Goal: Transaction & Acquisition: Purchase product/service

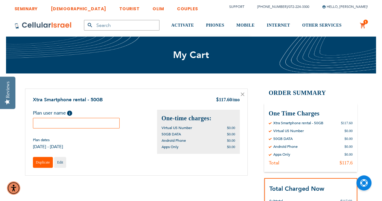
type input "[EMAIL_ADDRESS][DOMAIN_NAME]"
click at [41, 161] on span "Duplicate" at bounding box center [43, 162] width 14 height 4
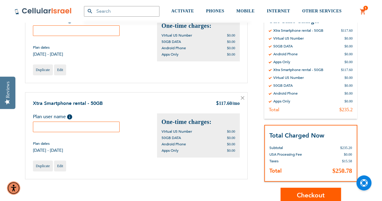
scroll to position [90, 0]
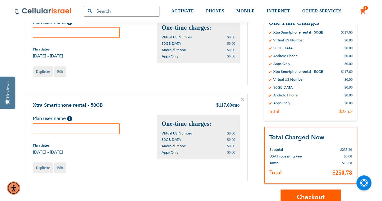
type input "[EMAIL_ADDRESS][DOMAIN_NAME]"
click at [51, 33] on input "text" at bounding box center [76, 32] width 87 height 11
type input "[PERSON_NAME]"
click at [59, 129] on input "text" at bounding box center [76, 128] width 87 height 11
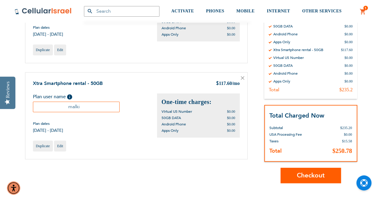
scroll to position [151, 0]
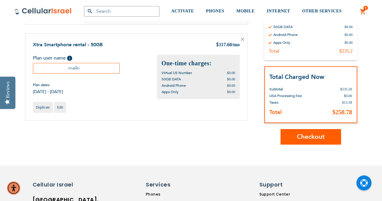
type input "malki"
click at [309, 138] on span "Checkout" at bounding box center [310, 136] width 28 height 9
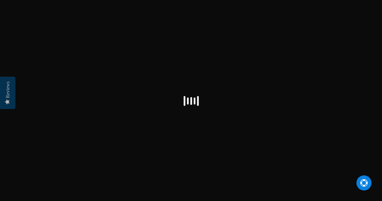
checkbox input "false"
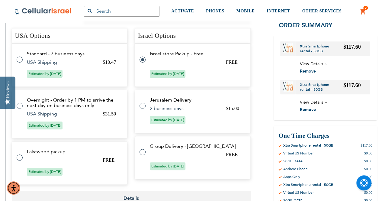
scroll to position [241, 0]
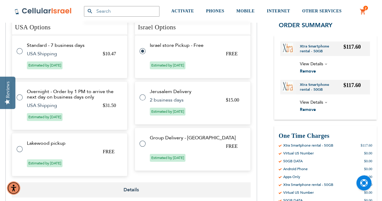
type input "[EMAIL_ADDRESS][DOMAIN_NAME]"
click at [18, 145] on label at bounding box center [23, 145] width 12 height 0
radio input "true"
radio input "false"
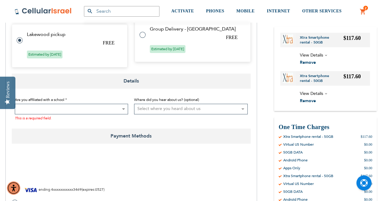
scroll to position [332, 0]
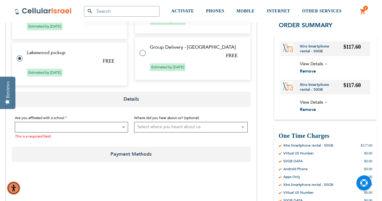
click at [78, 122] on span at bounding box center [71, 127] width 113 height 11
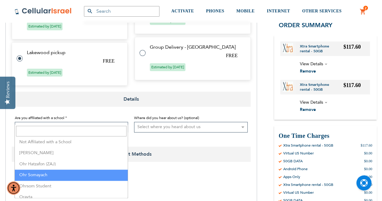
scroll to position [1206, 0]
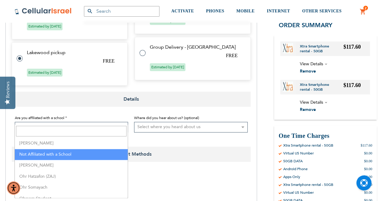
select select "0"
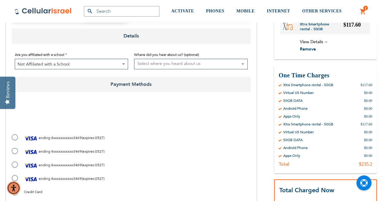
scroll to position [392, 0]
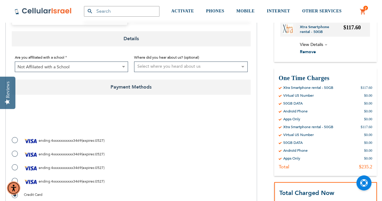
checkbox input "true"
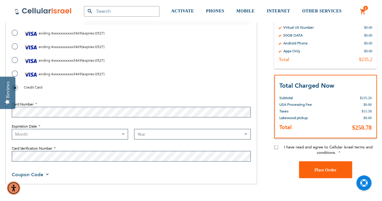
scroll to position [513, 0]
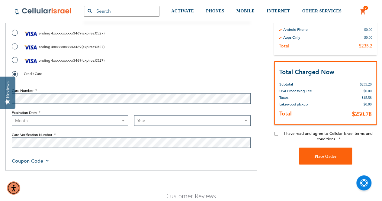
select select "5"
select select "2027"
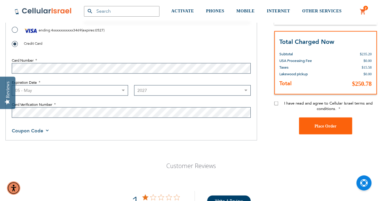
scroll to position [543, 0]
click at [276, 101] on input "I have read and agree to Cellular Israel terms and conditions." at bounding box center [276, 103] width 4 height 4
checkbox input "true"
click at [325, 123] on span "Place Order" at bounding box center [325, 125] width 22 height 5
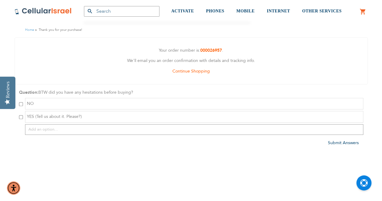
scroll to position [90, 0]
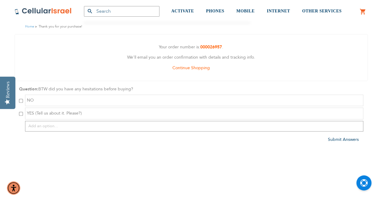
type input "[EMAIL_ADDRESS][DOMAIN_NAME]"
click at [21, 100] on input "checkbox" at bounding box center [21, 101] width 4 height 4
checkbox input "true"
click at [345, 140] on span "Submit Answers" at bounding box center [343, 139] width 31 height 6
